Goal: Task Accomplishment & Management: Use online tool/utility

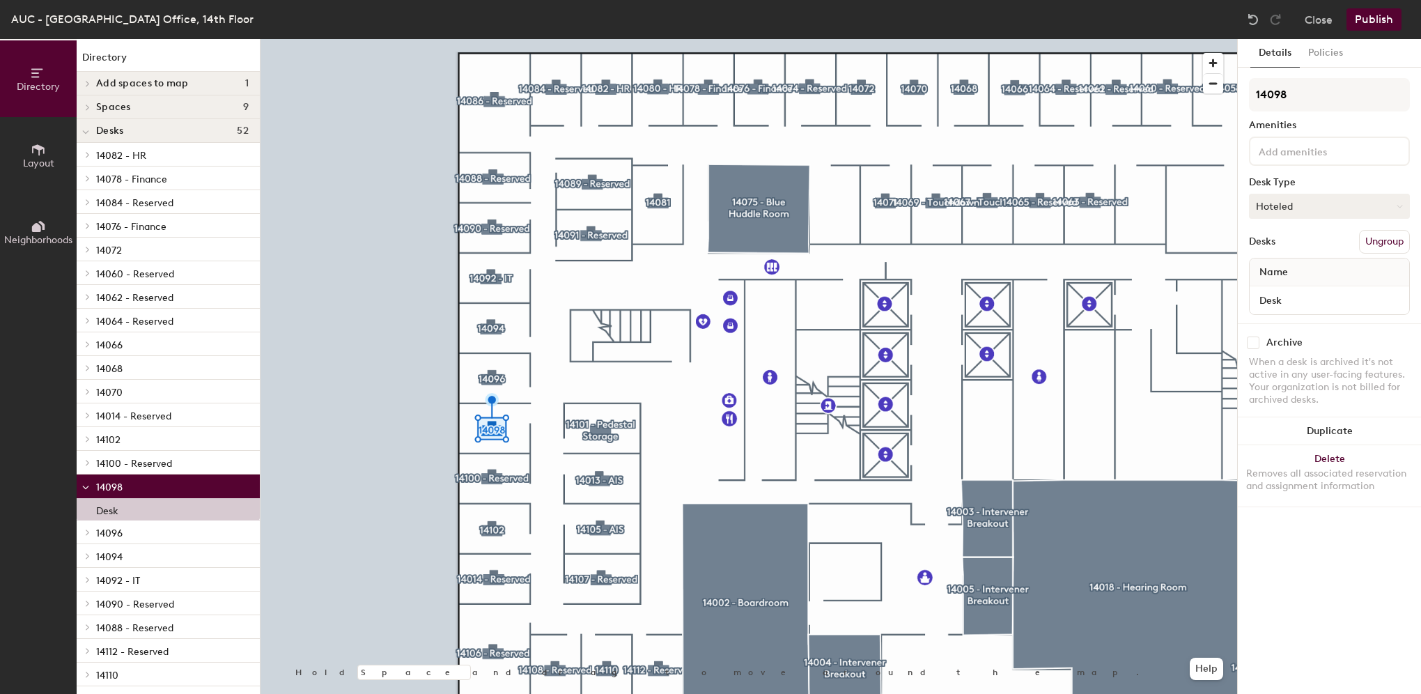
click at [1328, 203] on button "Hoteled" at bounding box center [1329, 206] width 161 height 25
click at [1281, 251] on div "Assigned" at bounding box center [1318, 249] width 139 height 21
click at [1301, 269] on div "Name" at bounding box center [1328, 272] width 159 height 28
click at [1302, 298] on input "Desk" at bounding box center [1329, 300] width 154 height 20
type input "[PERSON_NAME]"
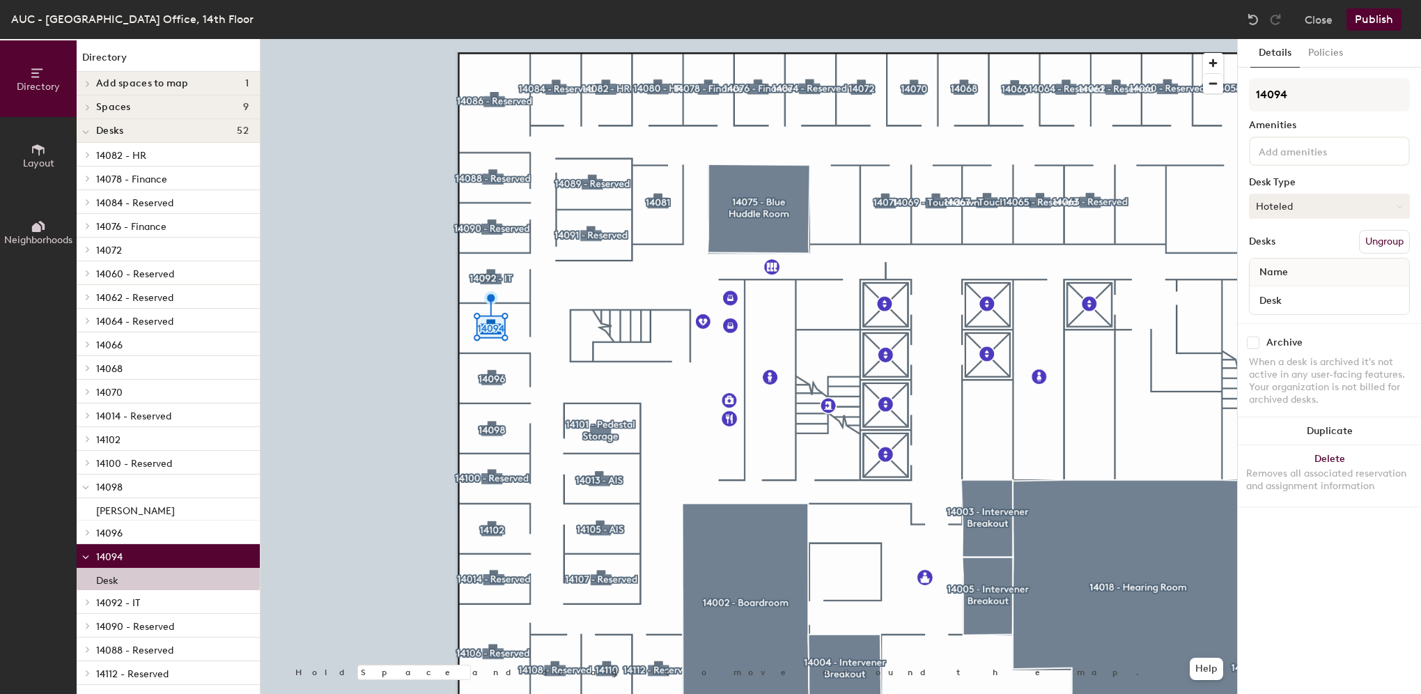
click at [1322, 212] on button "Hoteled" at bounding box center [1329, 206] width 161 height 25
click at [1296, 245] on div "Assigned" at bounding box center [1318, 249] width 139 height 21
click at [1295, 274] on div "Name" at bounding box center [1328, 272] width 159 height 28
click at [1294, 296] on input "Desk" at bounding box center [1329, 300] width 154 height 20
type input "[PERSON_NAME]"
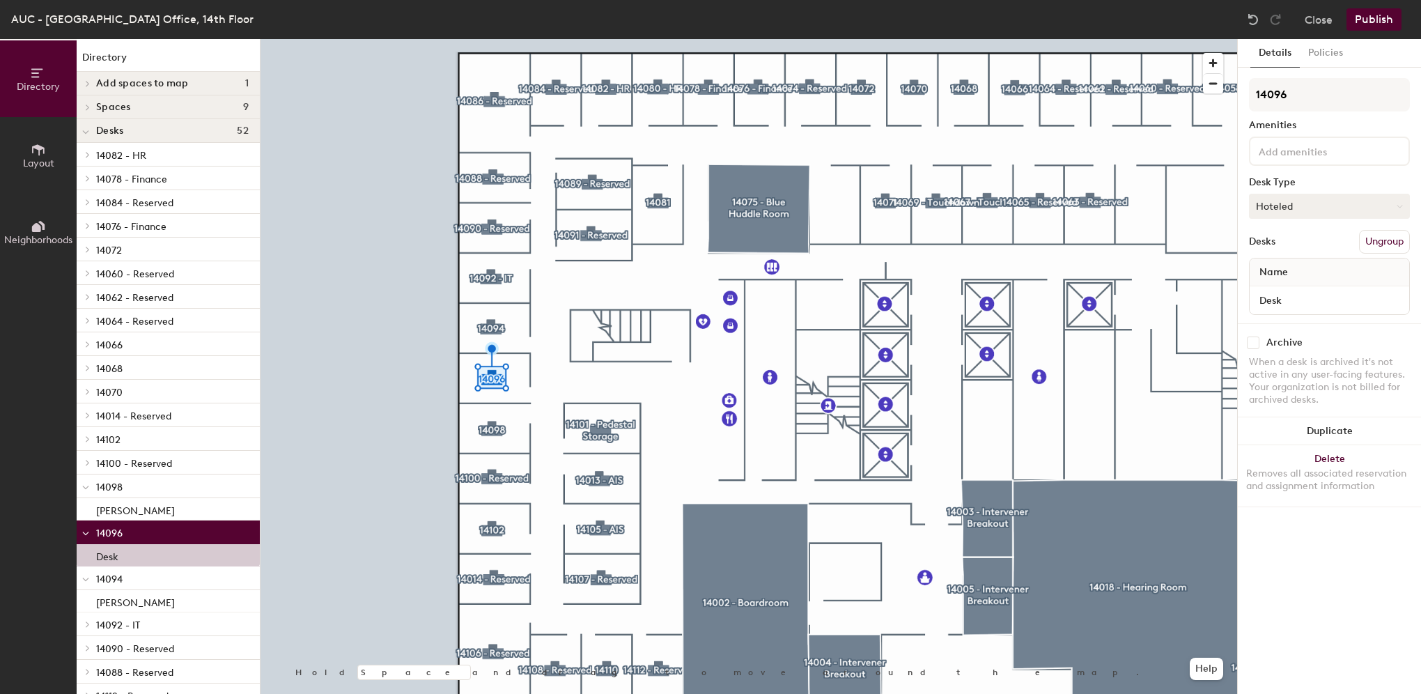
click at [1316, 203] on button "Hoteled" at bounding box center [1329, 206] width 161 height 25
click at [1277, 249] on div "Assigned" at bounding box center [1318, 249] width 139 height 21
click at [1280, 270] on span "Name" at bounding box center [1273, 272] width 42 height 25
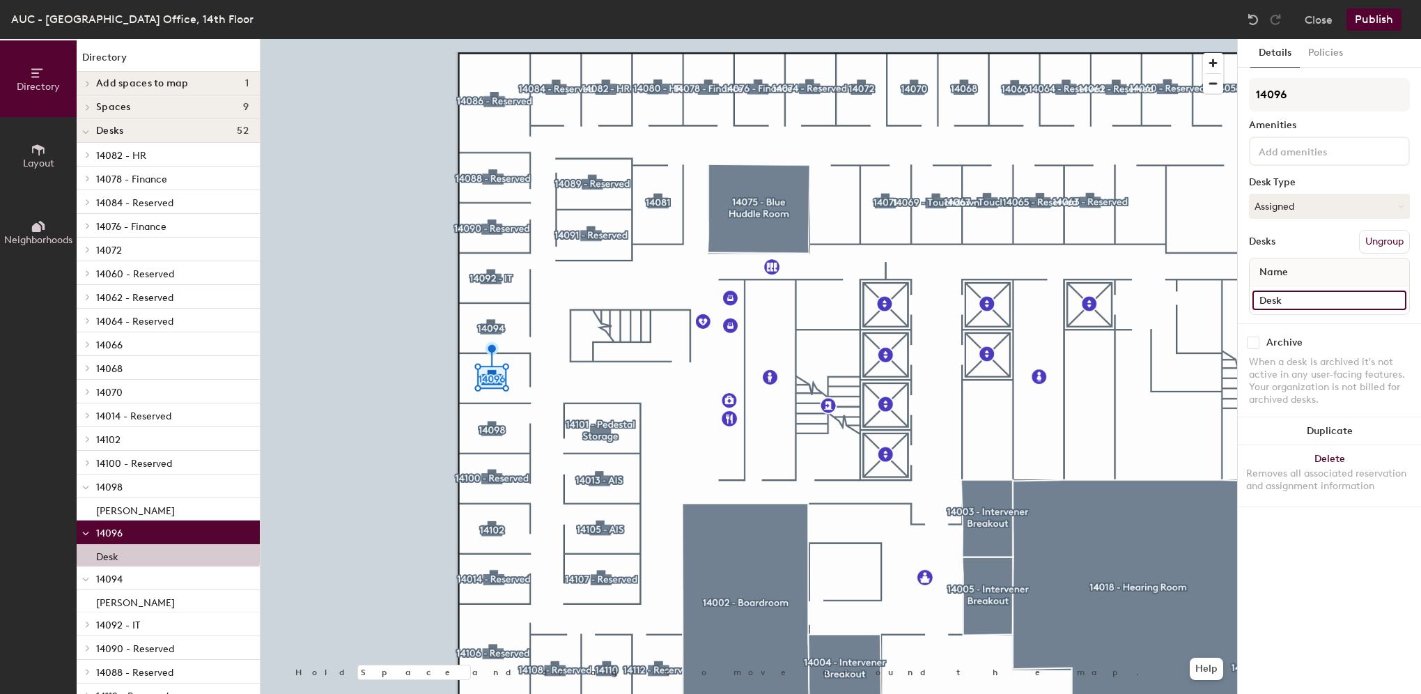
click at [1282, 293] on input "Desk" at bounding box center [1329, 300] width 154 height 20
type input "Heera"
click at [1324, 296] on input "Heera" at bounding box center [1329, 300] width 154 height 20
type input "[PERSON_NAME]"
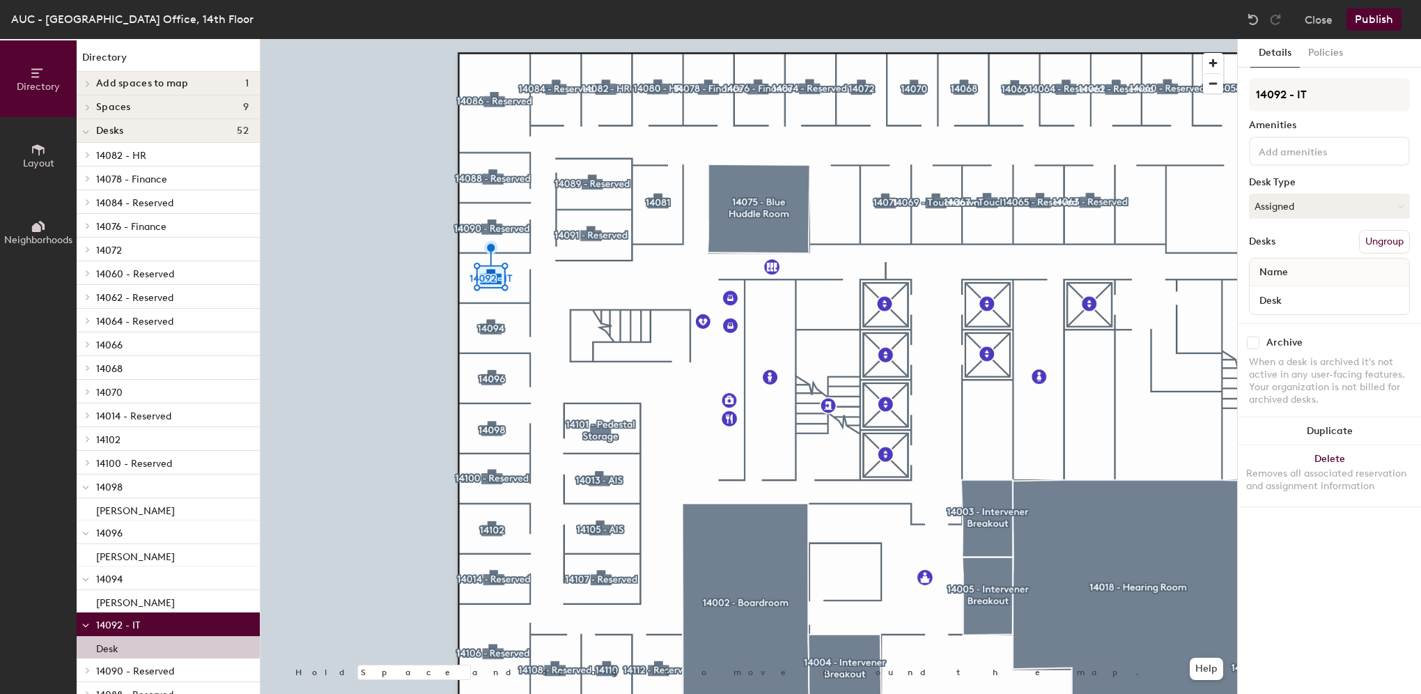
click at [1368, 23] on button "Publish" at bounding box center [1373, 19] width 55 height 22
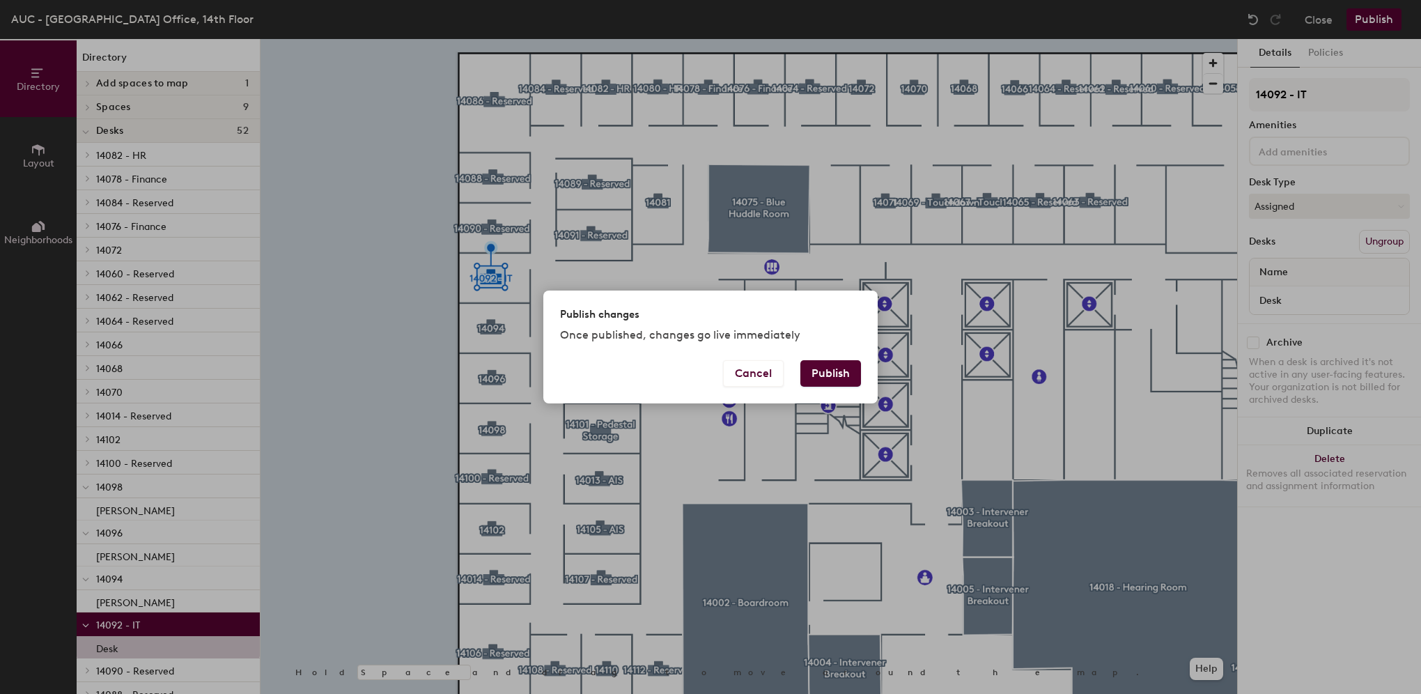
click at [839, 366] on button "Publish" at bounding box center [830, 373] width 61 height 26
